Goal: Navigation & Orientation: Understand site structure

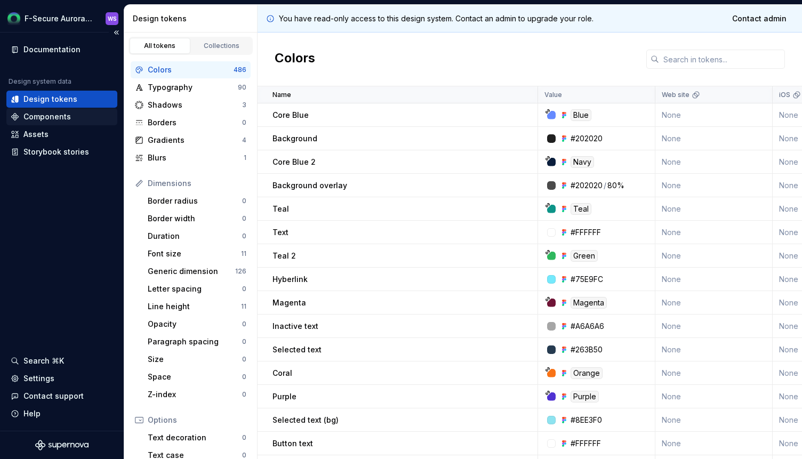
click at [51, 117] on div "Components" at bounding box center [46, 116] width 47 height 11
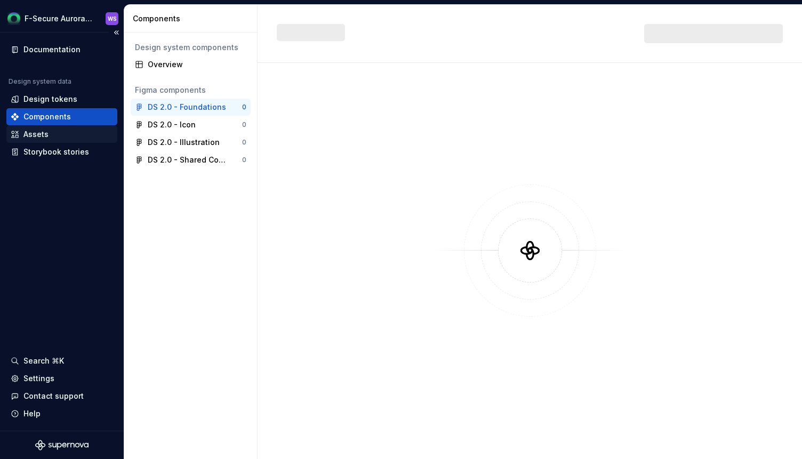
click at [46, 140] on div "Assets" at bounding box center [61, 134] width 111 height 17
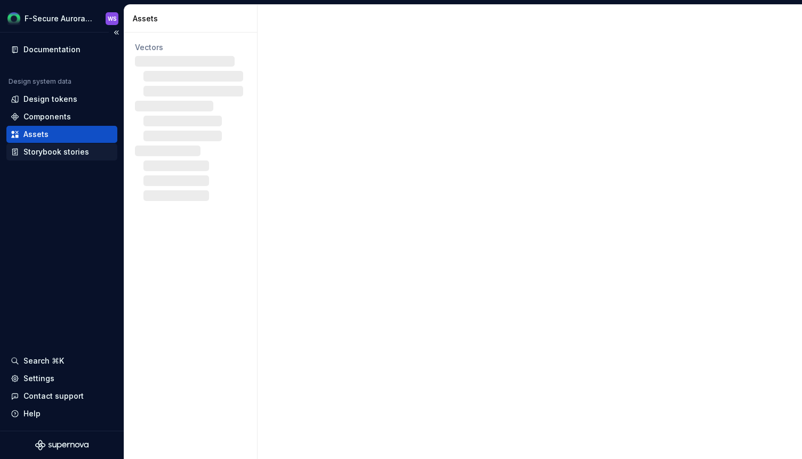
click at [42, 150] on div "Storybook stories" at bounding box center [56, 152] width 66 height 11
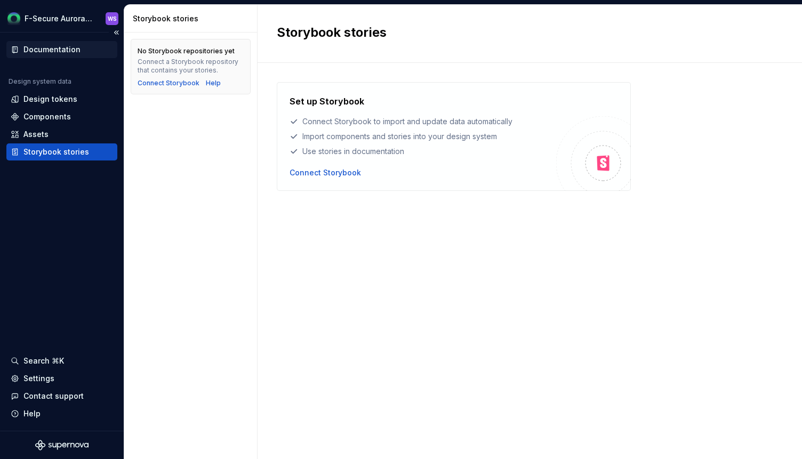
click at [55, 49] on div "Documentation" at bounding box center [51, 49] width 57 height 11
click at [81, 101] on div "Design tokens" at bounding box center [62, 99] width 102 height 11
